Goal: Check status: Check status

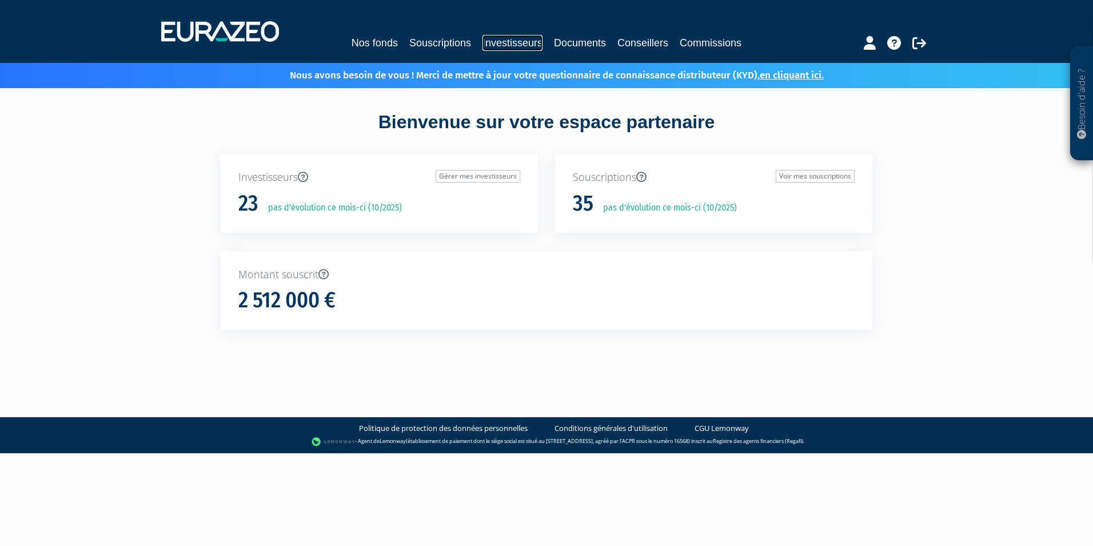
click at [519, 47] on link "Investisseurs" at bounding box center [513, 43] width 60 height 16
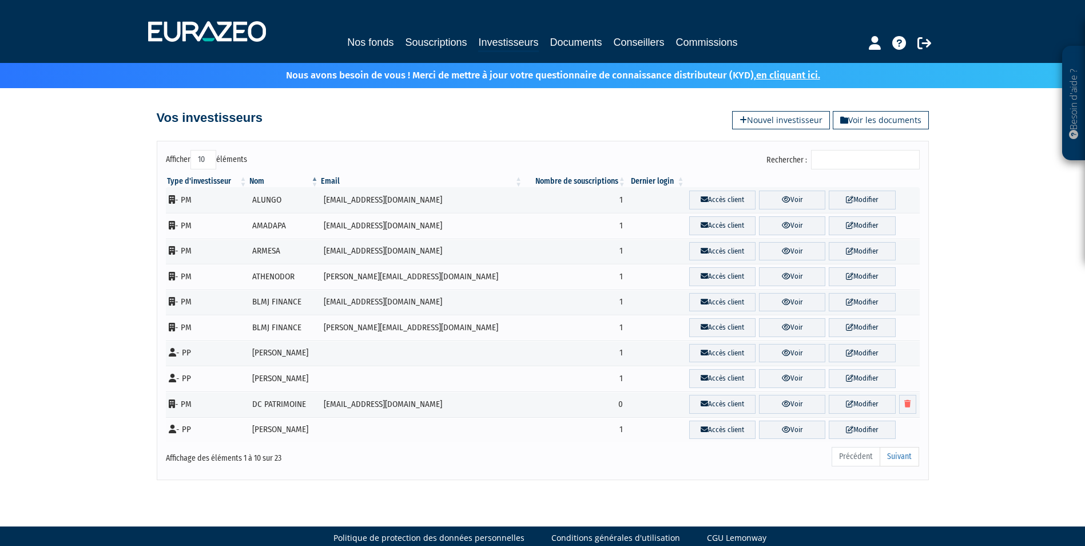
click at [832, 164] on input "Rechercher :" at bounding box center [865, 159] width 109 height 19
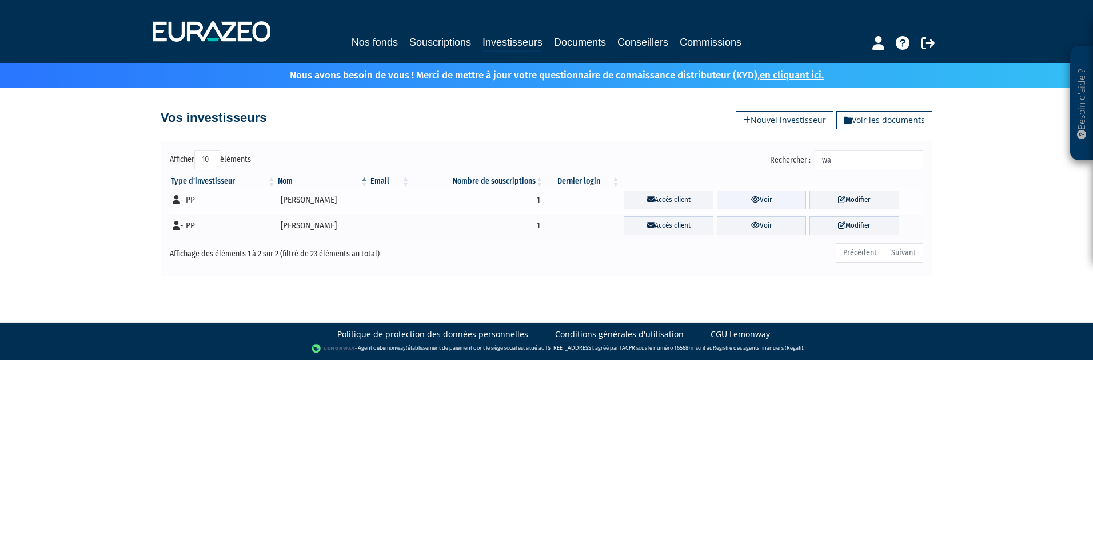
type input "wa"
click at [768, 201] on link "Voir" at bounding box center [762, 199] width 90 height 19
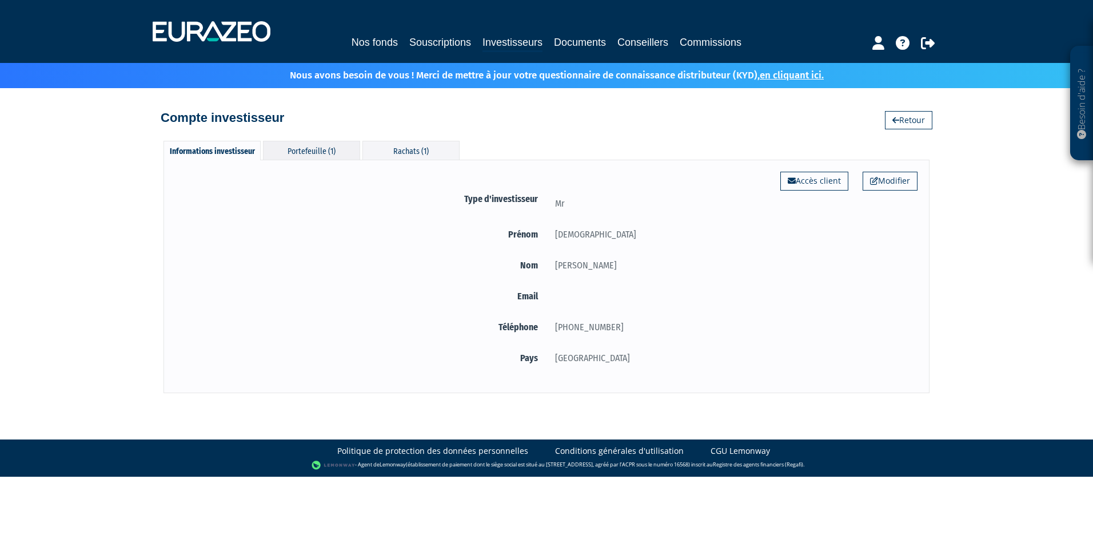
click at [323, 142] on div "Portefeuille (1)" at bounding box center [311, 150] width 97 height 19
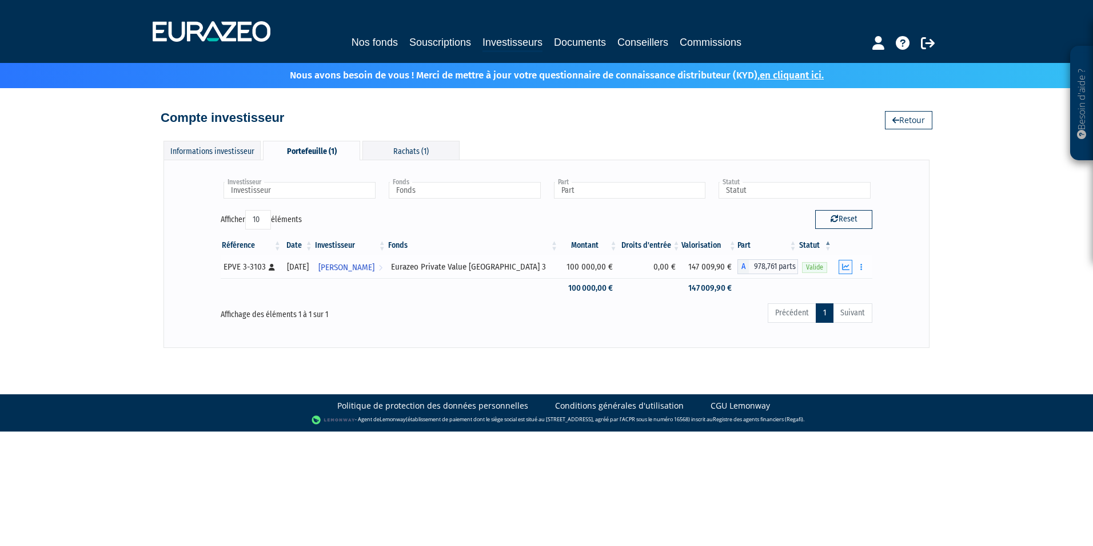
click at [843, 268] on icon "button" at bounding box center [845, 266] width 7 height 7
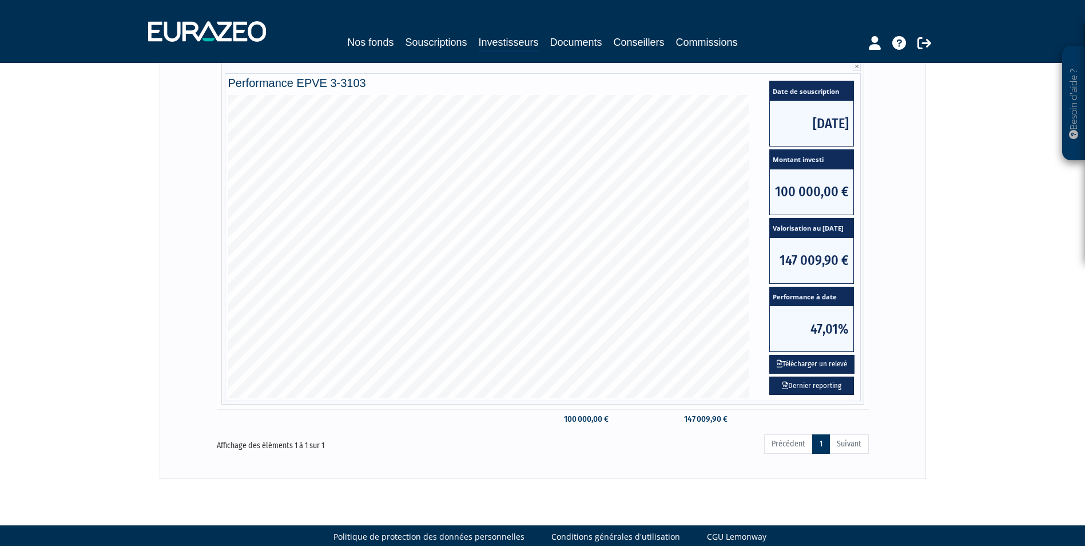
scroll to position [229, 0]
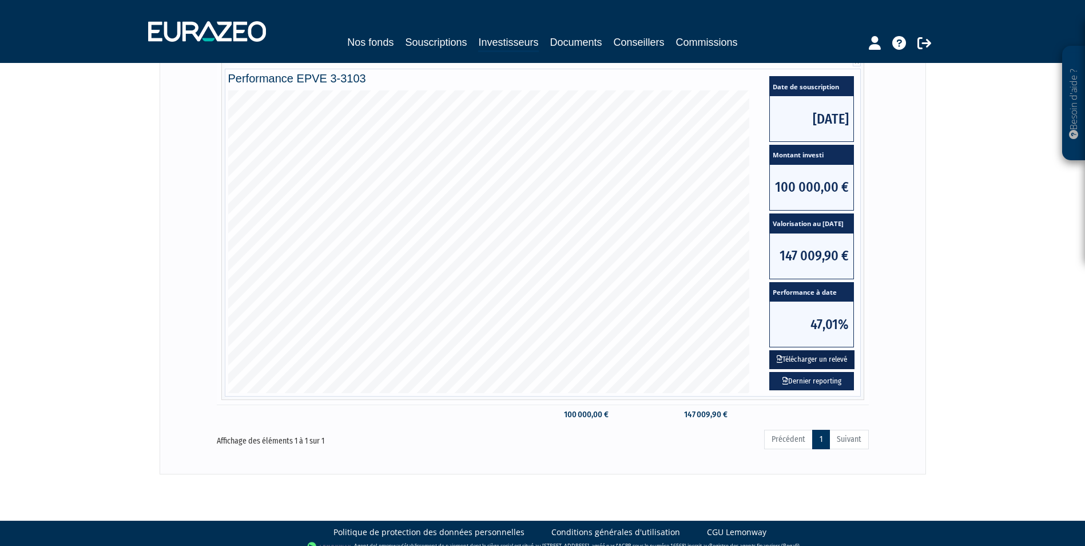
click at [825, 360] on button "Télécharger un relevé" at bounding box center [811, 359] width 85 height 19
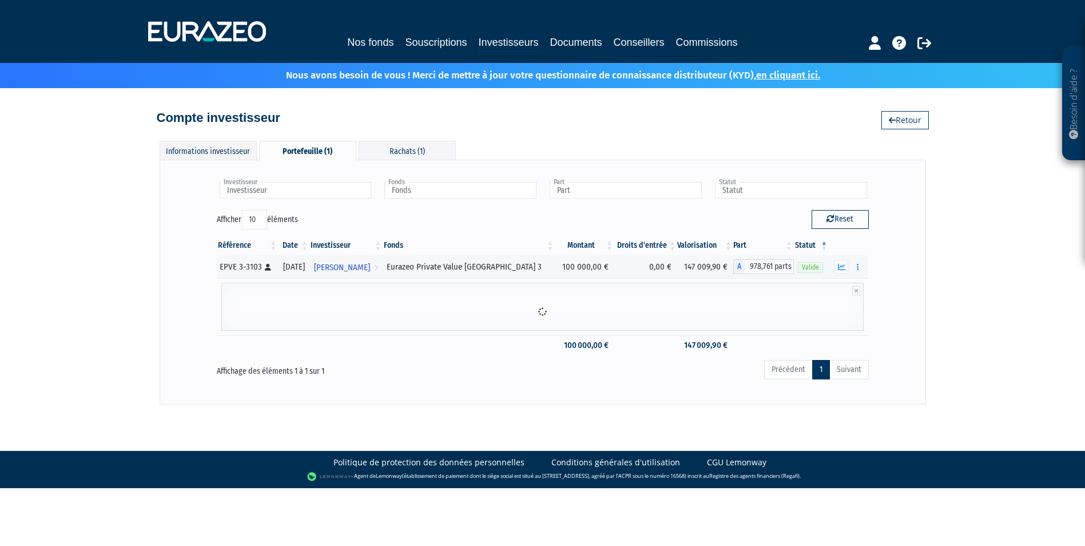
scroll to position [0, 0]
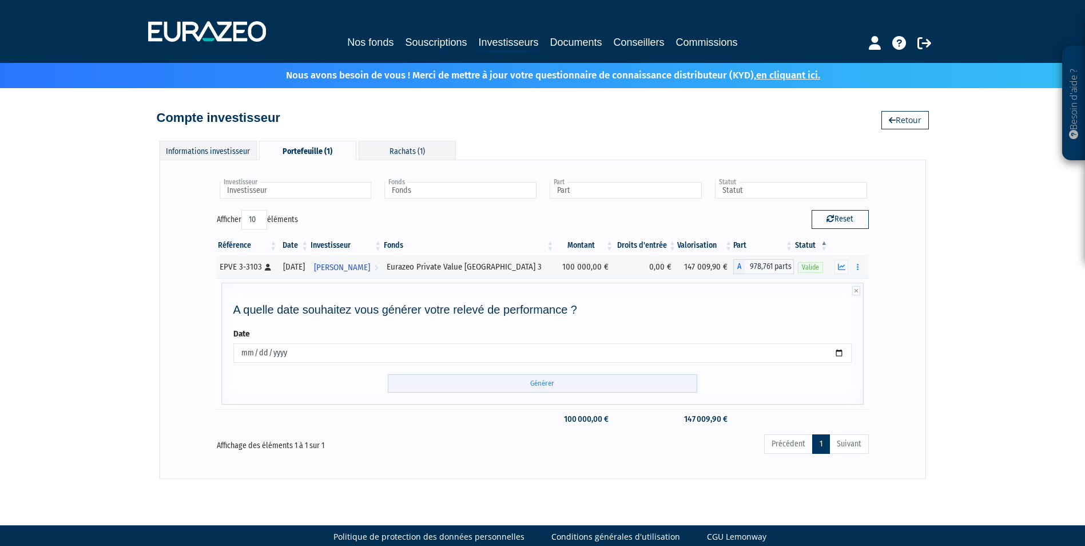
click at [555, 383] on input "Générer" at bounding box center [542, 383] width 309 height 19
click at [858, 267] on icon "button" at bounding box center [858, 266] width 2 height 7
click at [850, 305] on link "Historique de rachat(s)" at bounding box center [813, 309] width 94 height 19
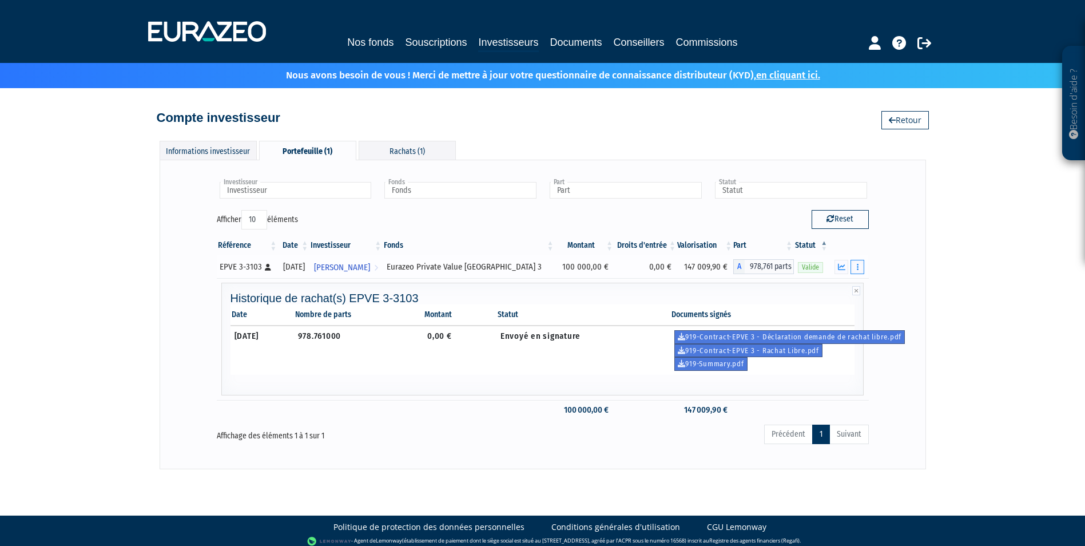
click at [860, 264] on button "button" at bounding box center [857, 267] width 14 height 14
click at [406, 153] on div "Rachats (1)" at bounding box center [407, 150] width 97 height 19
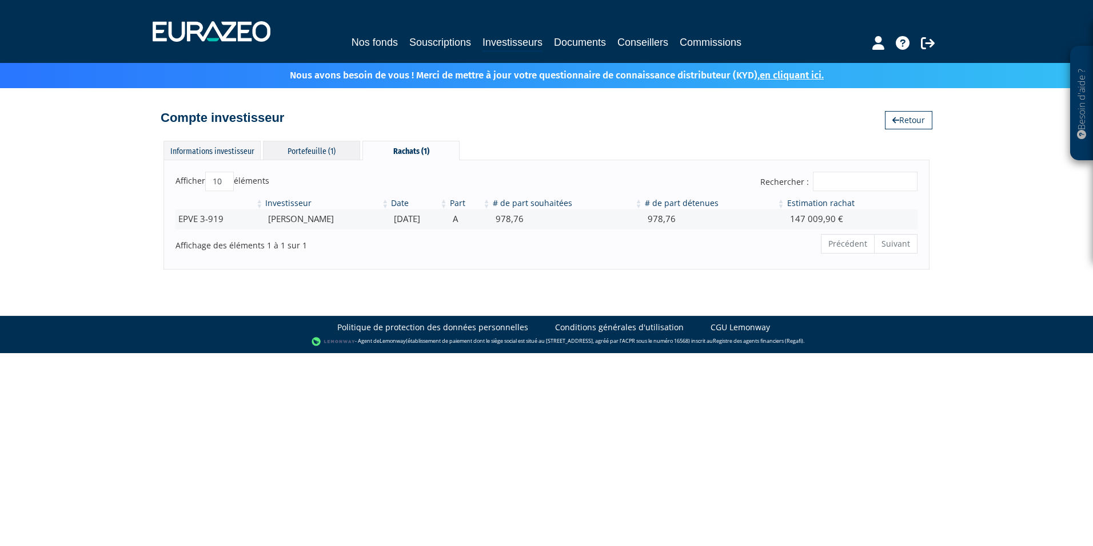
click at [292, 148] on div "Portefeuille (1)" at bounding box center [311, 150] width 97 height 19
